Goal: Information Seeking & Learning: Learn about a topic

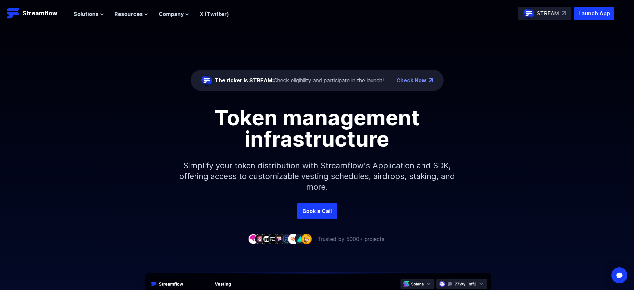
scroll to position [2384, 0]
